Goal: Information Seeking & Learning: Check status

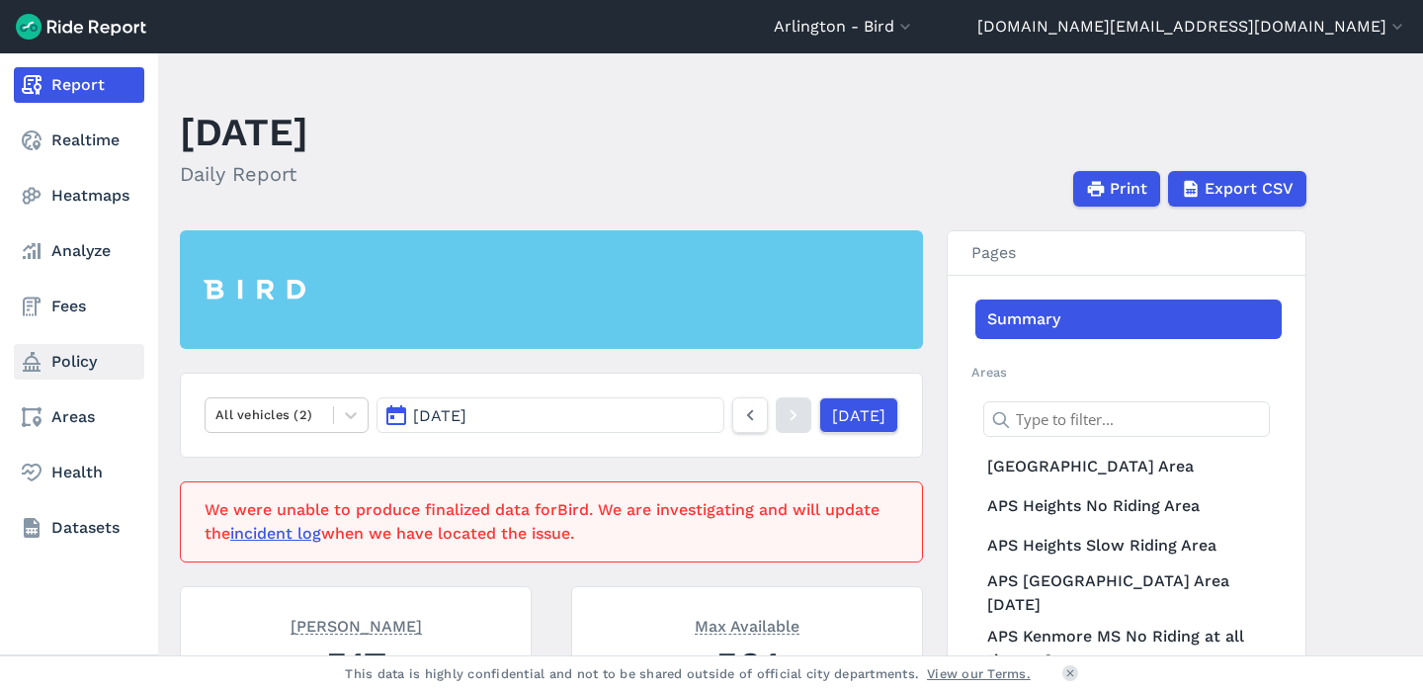
click at [58, 366] on link "Policy" at bounding box center [79, 362] width 130 height 36
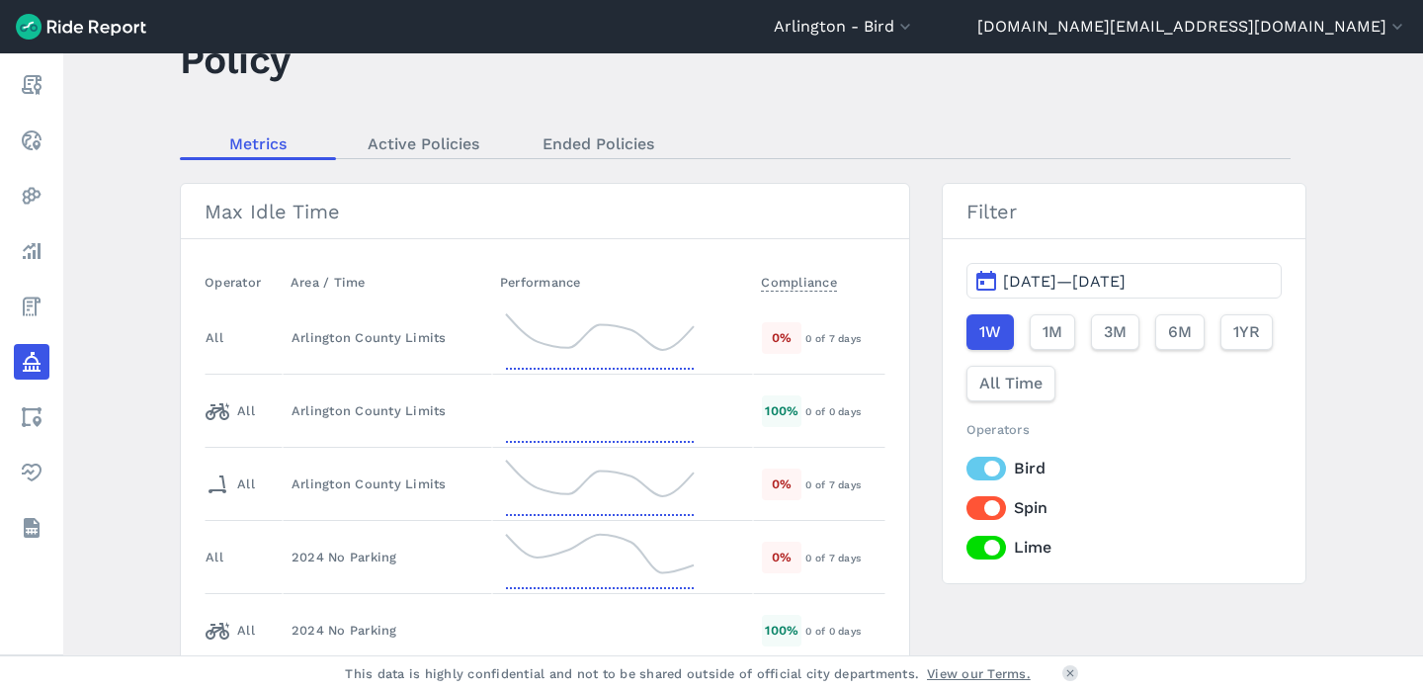
scroll to position [70, 0]
click at [433, 156] on link "Active Policies" at bounding box center [423, 145] width 175 height 30
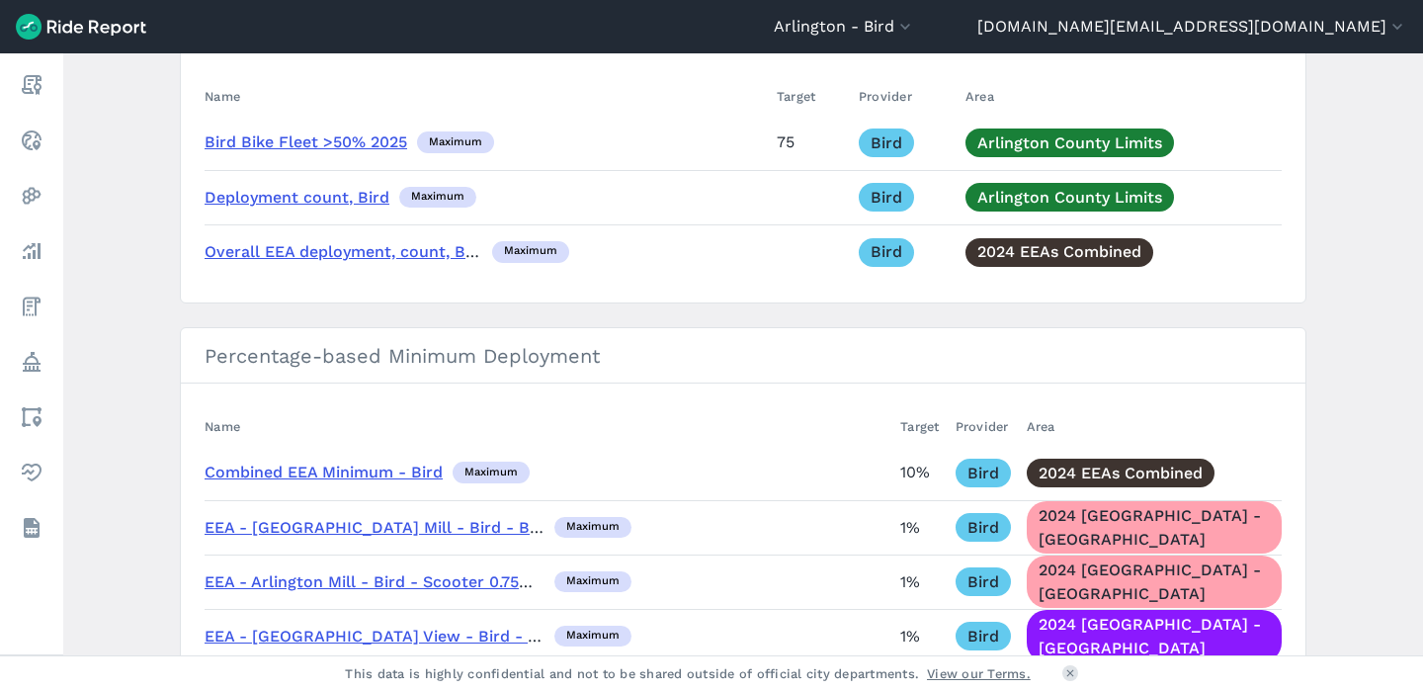
scroll to position [763, 0]
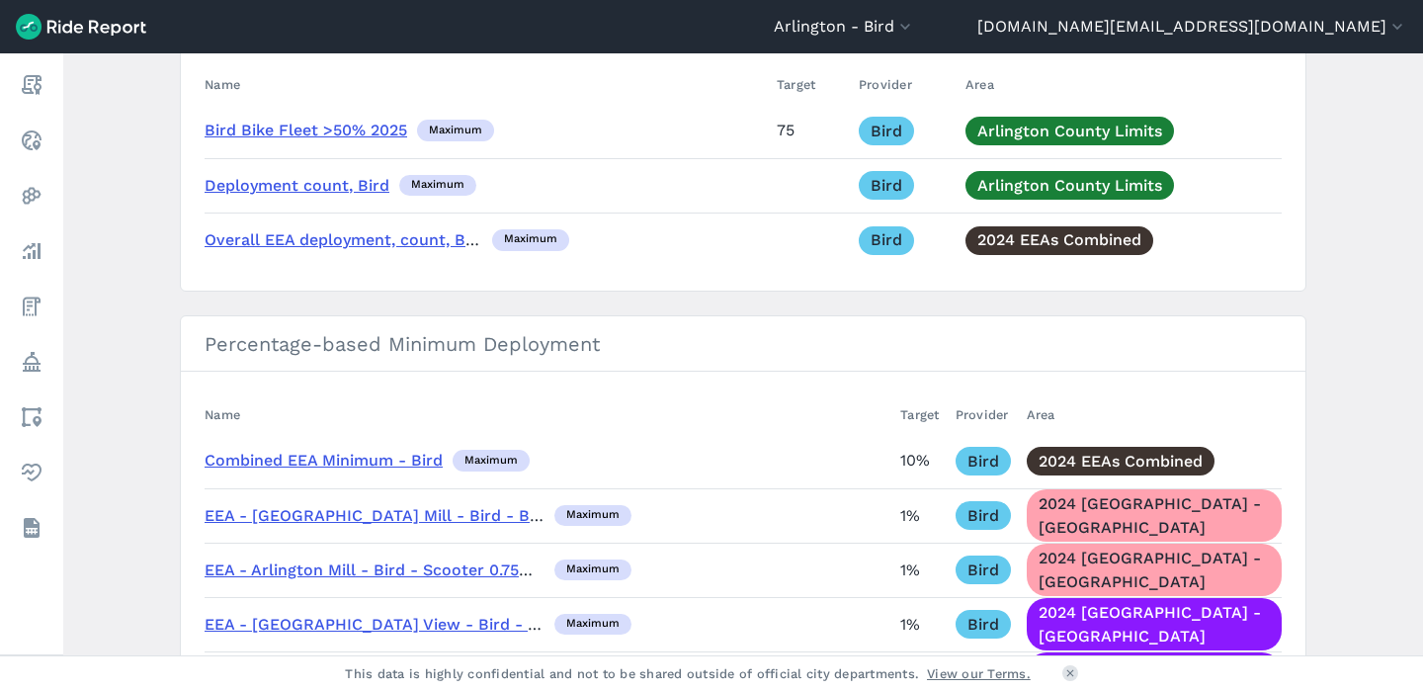
click at [336, 236] on link "Overall EEA deployment, count, Bird" at bounding box center [346, 239] width 282 height 19
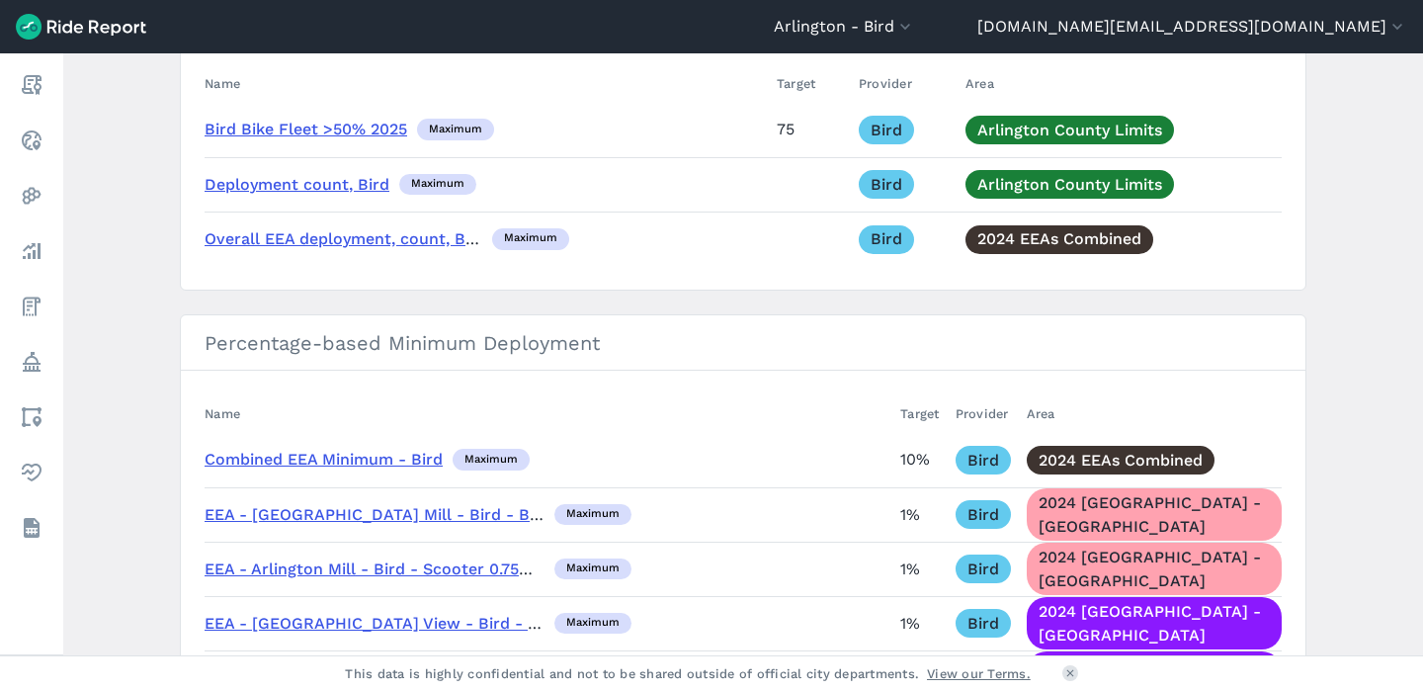
scroll to position [767, 0]
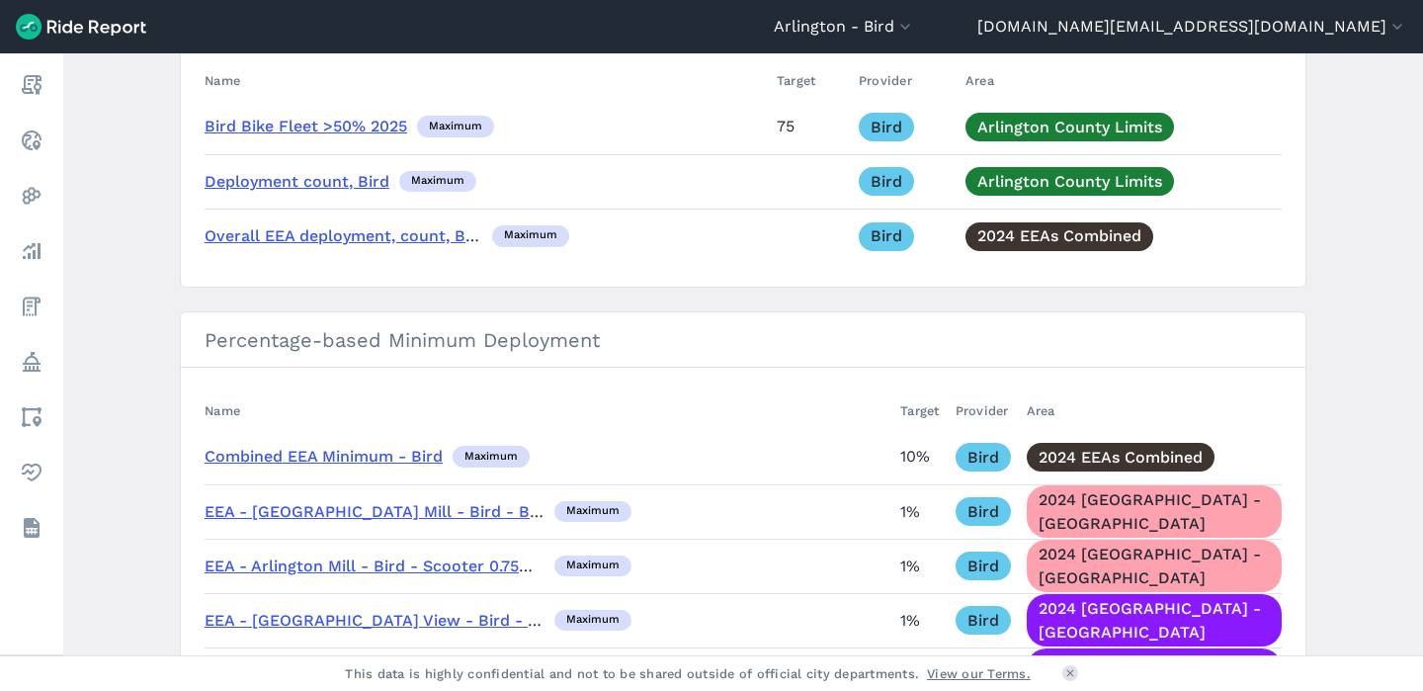
click at [357, 453] on link "Combined EEA Minimum - Bird" at bounding box center [324, 456] width 238 height 19
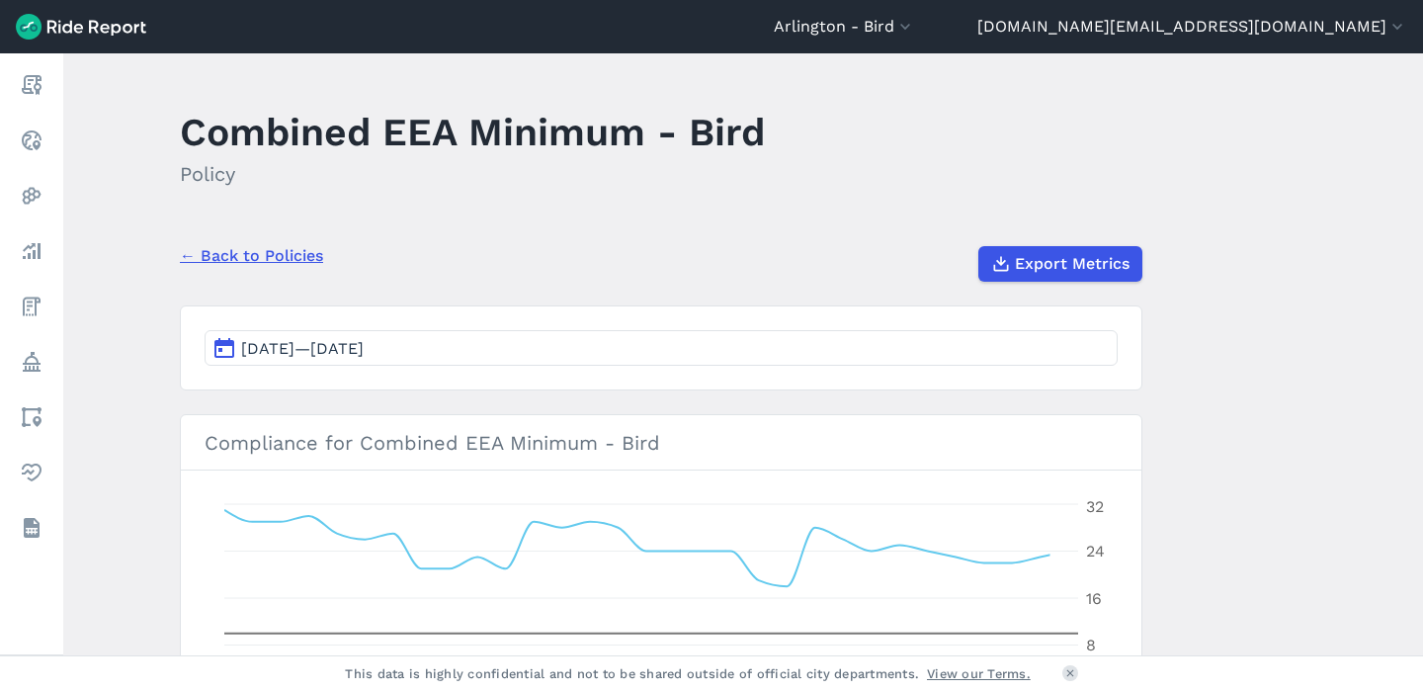
click at [364, 340] on span "[DATE]—[DATE]" at bounding box center [302, 348] width 123 height 19
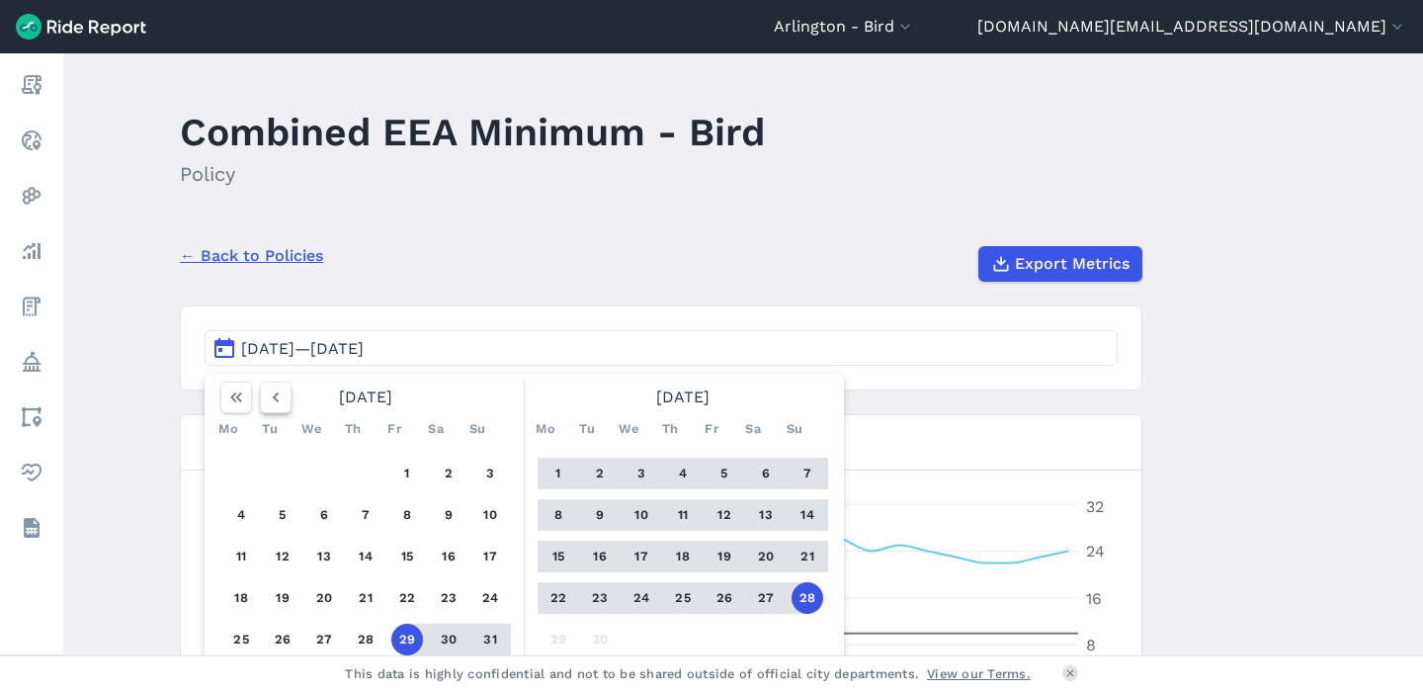
click at [267, 393] on icon "button" at bounding box center [276, 397] width 20 height 20
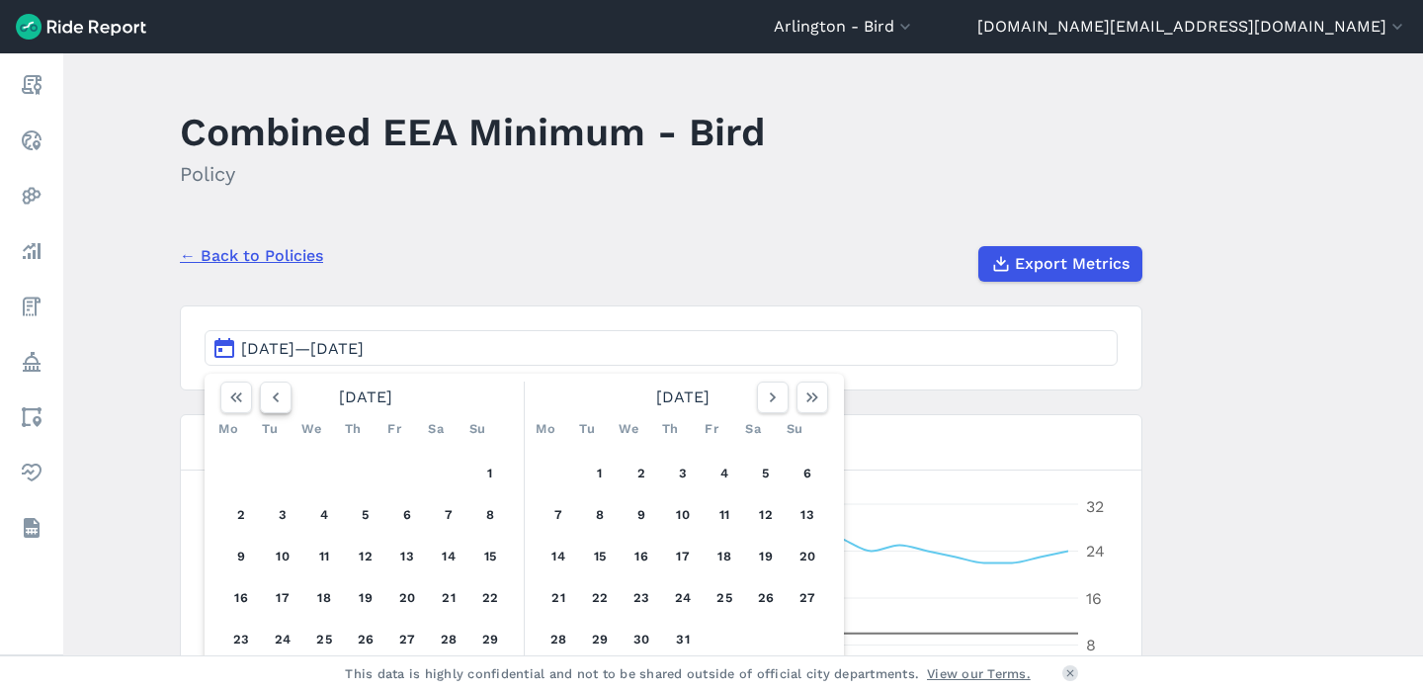
click at [267, 393] on icon "button" at bounding box center [276, 397] width 20 height 20
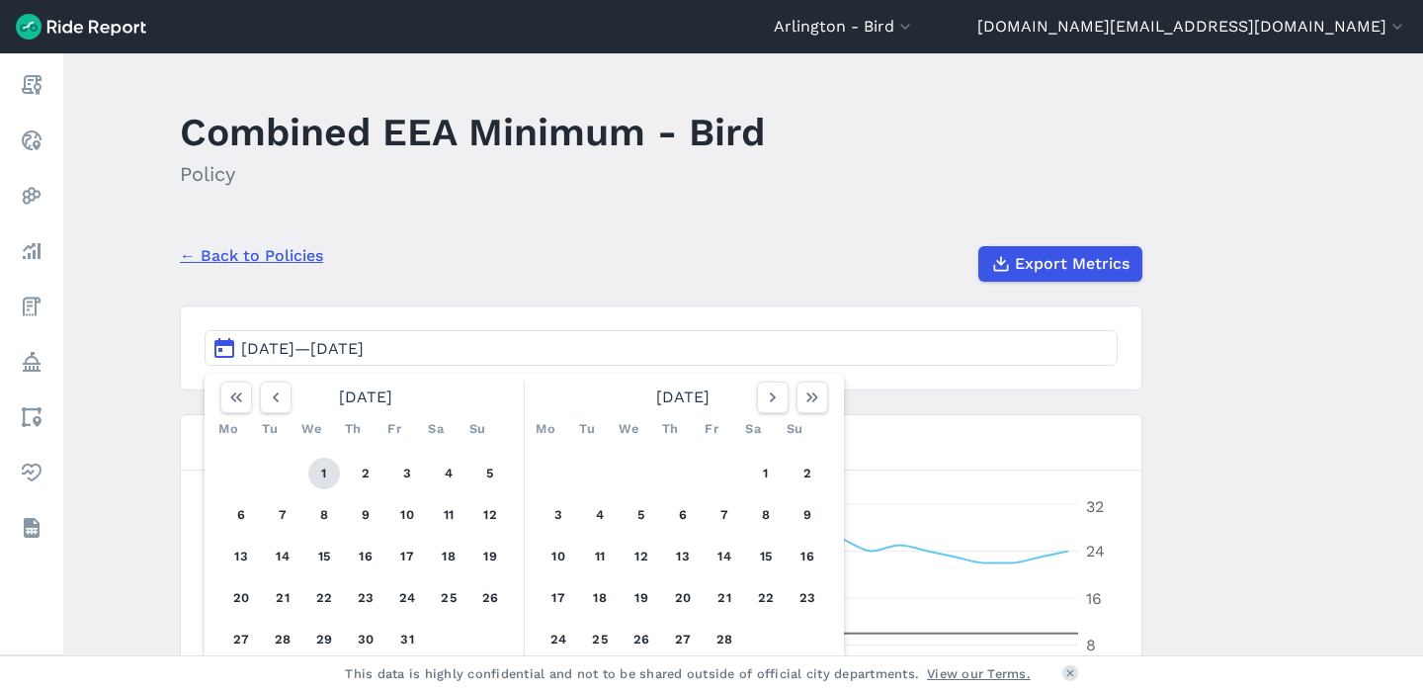
click at [322, 483] on button "1" at bounding box center [324, 474] width 32 height 32
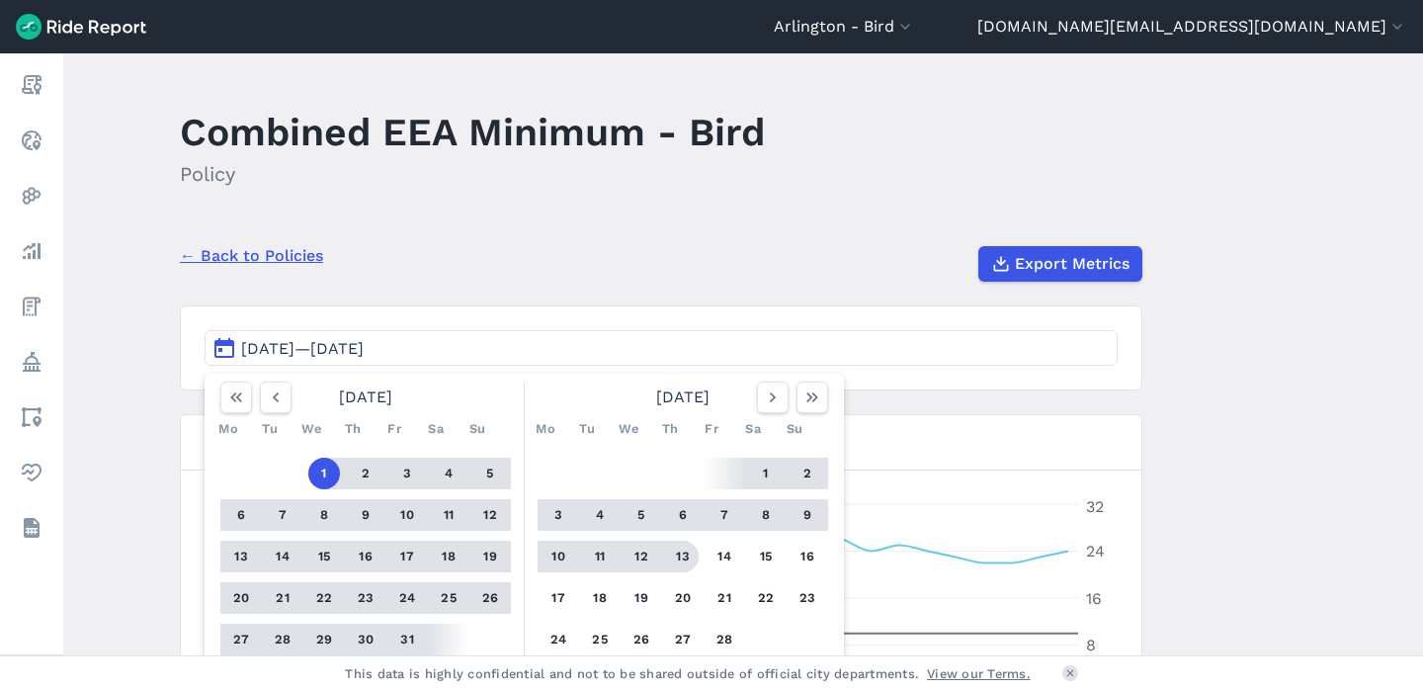
scroll to position [59, 0]
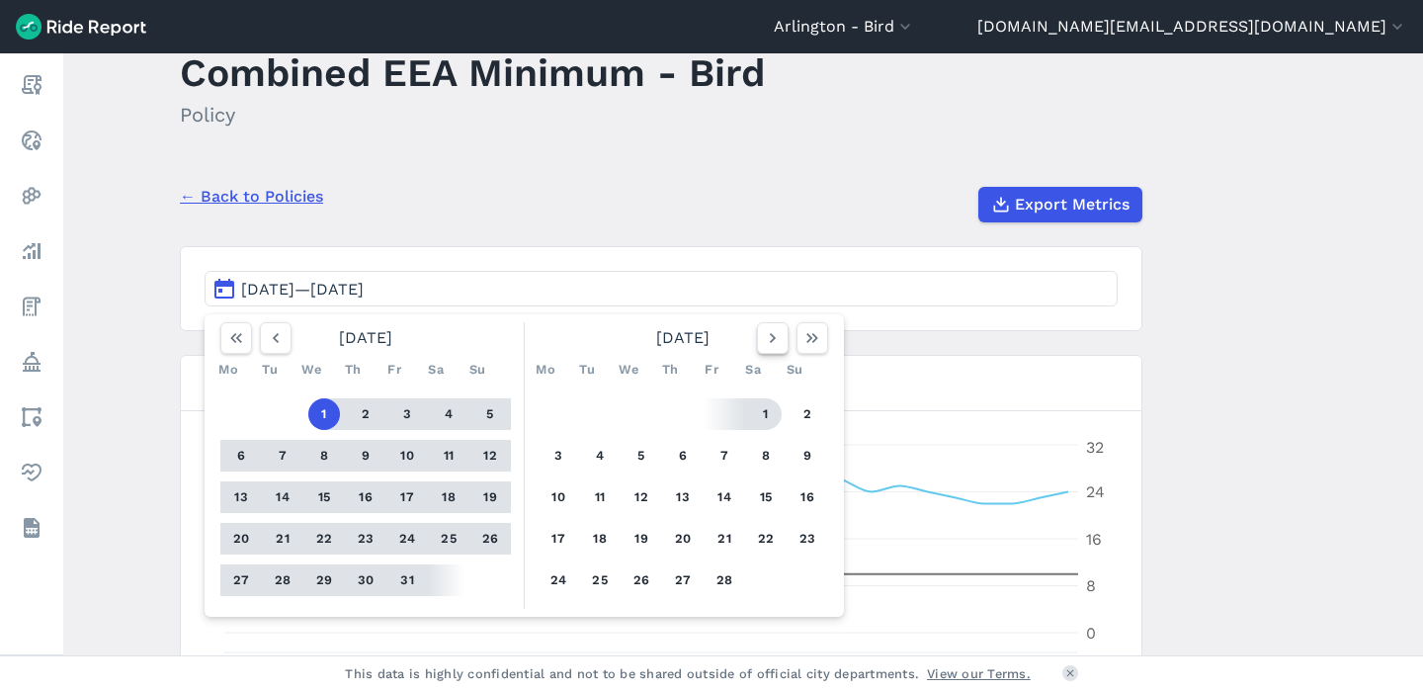
click at [773, 344] on icon "button" at bounding box center [773, 338] width 20 height 20
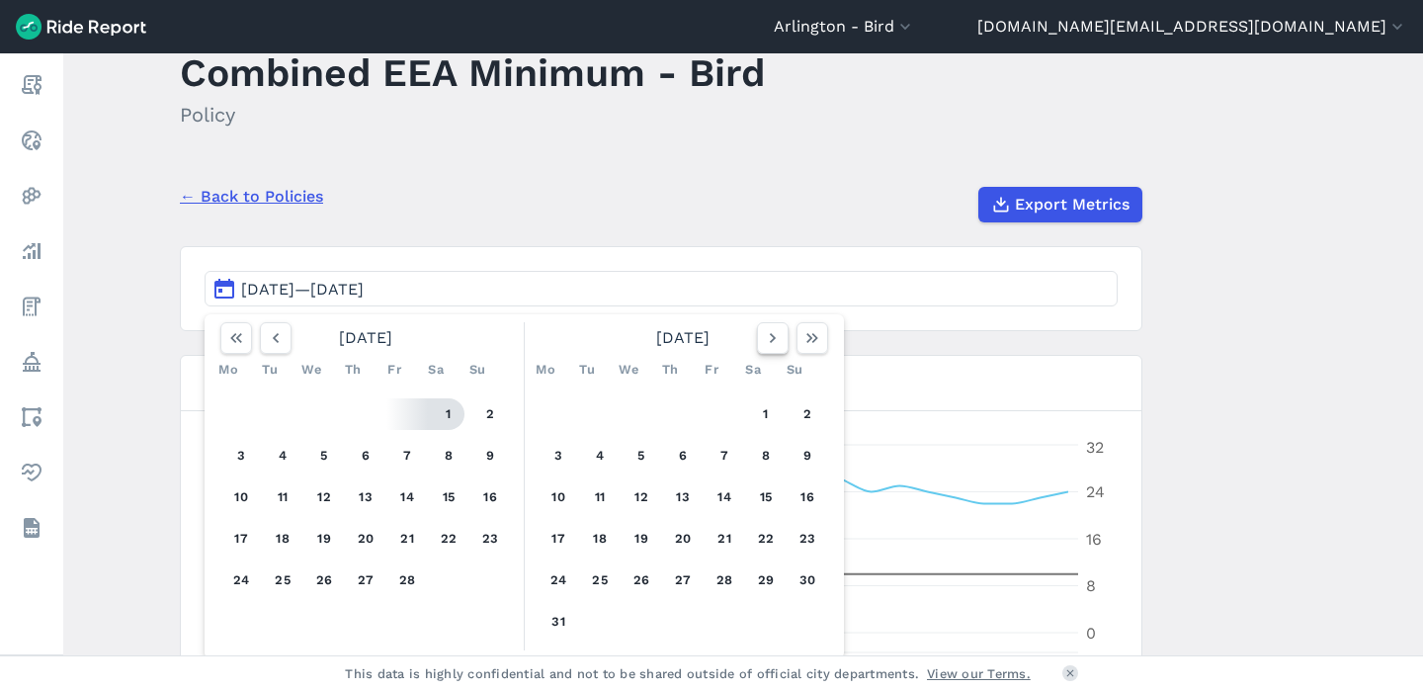
click at [773, 344] on icon "button" at bounding box center [773, 338] width 20 height 20
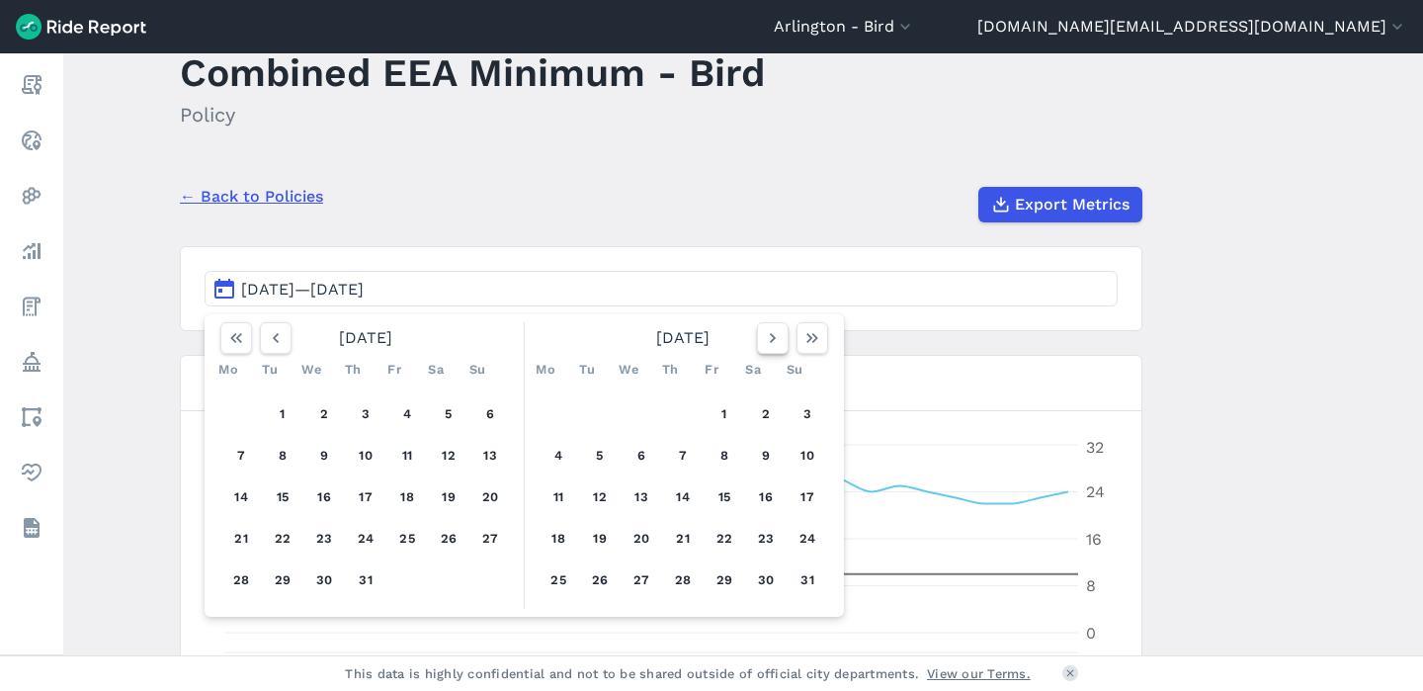
click at [773, 344] on icon "button" at bounding box center [773, 338] width 20 height 20
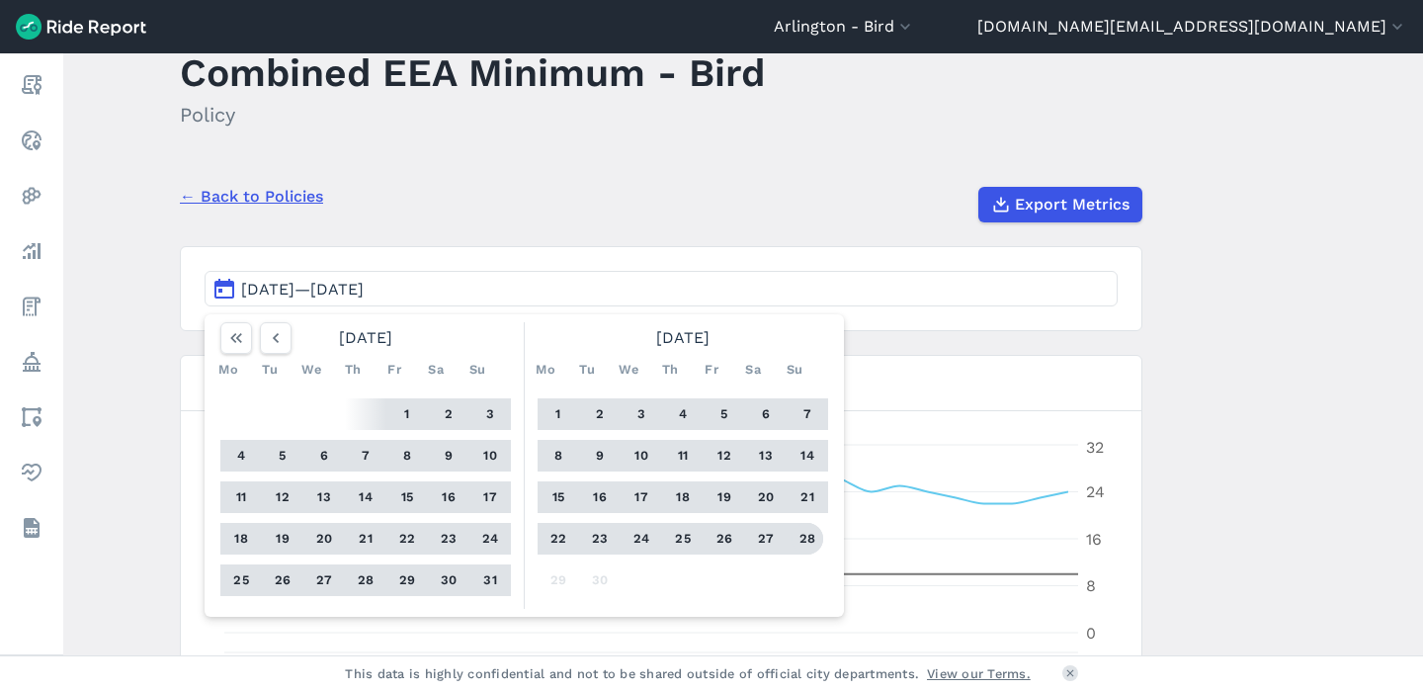
click at [797, 537] on button "28" at bounding box center [808, 539] width 32 height 32
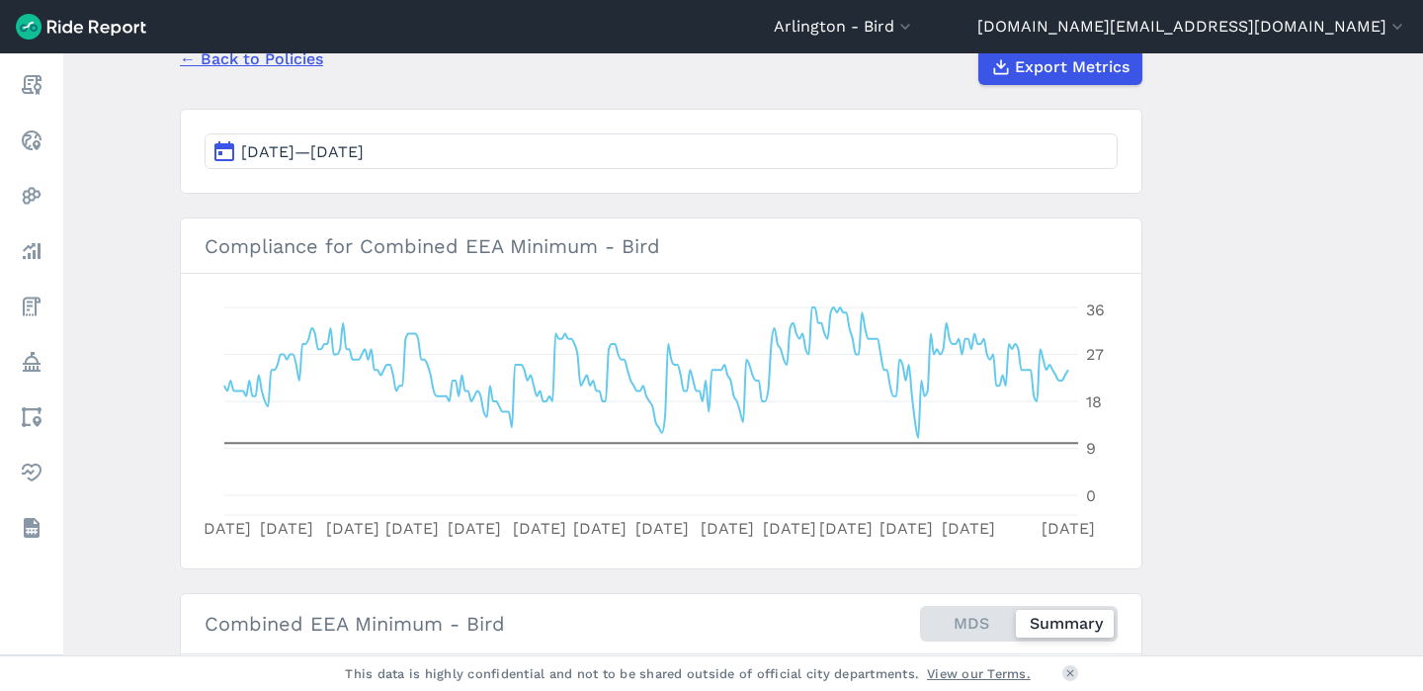
scroll to position [230, 0]
